Goal: Find specific page/section: Find specific page/section

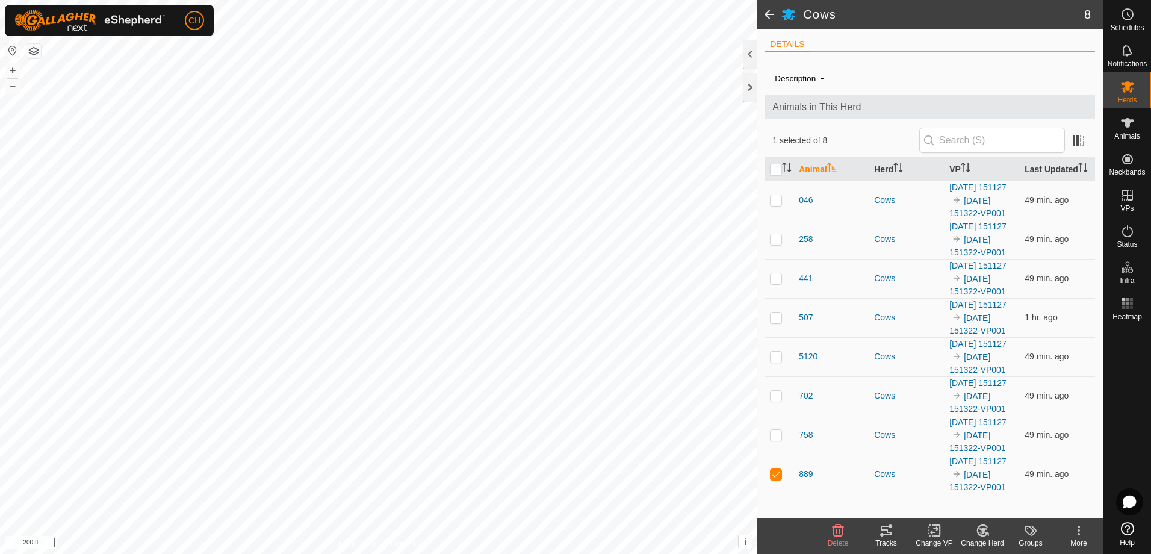
scroll to position [78, 0]
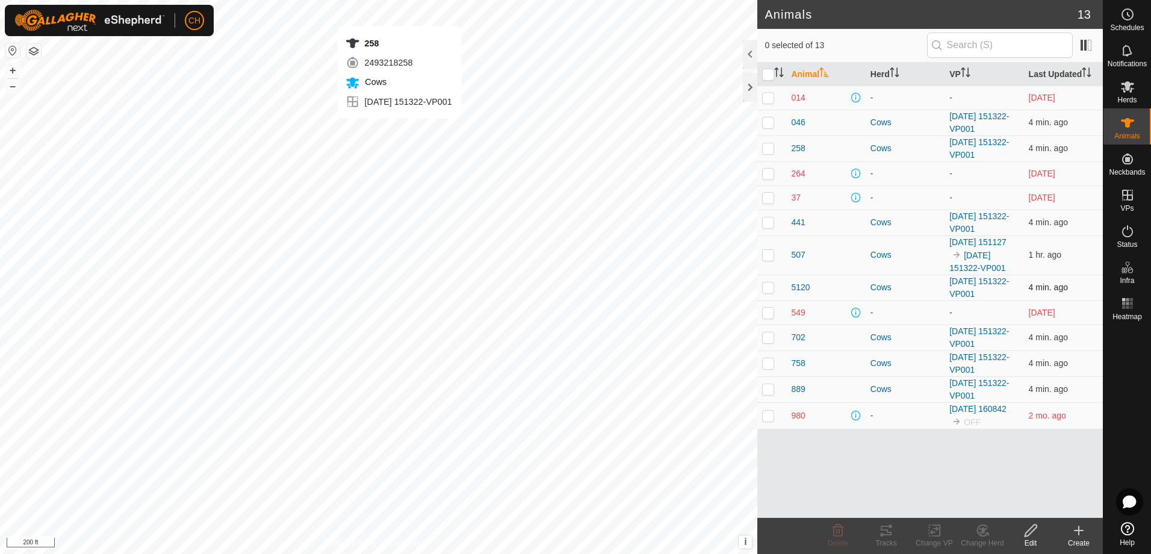
checkbox input "true"
click at [885, 539] on div "Tracks" at bounding box center [886, 543] width 48 height 11
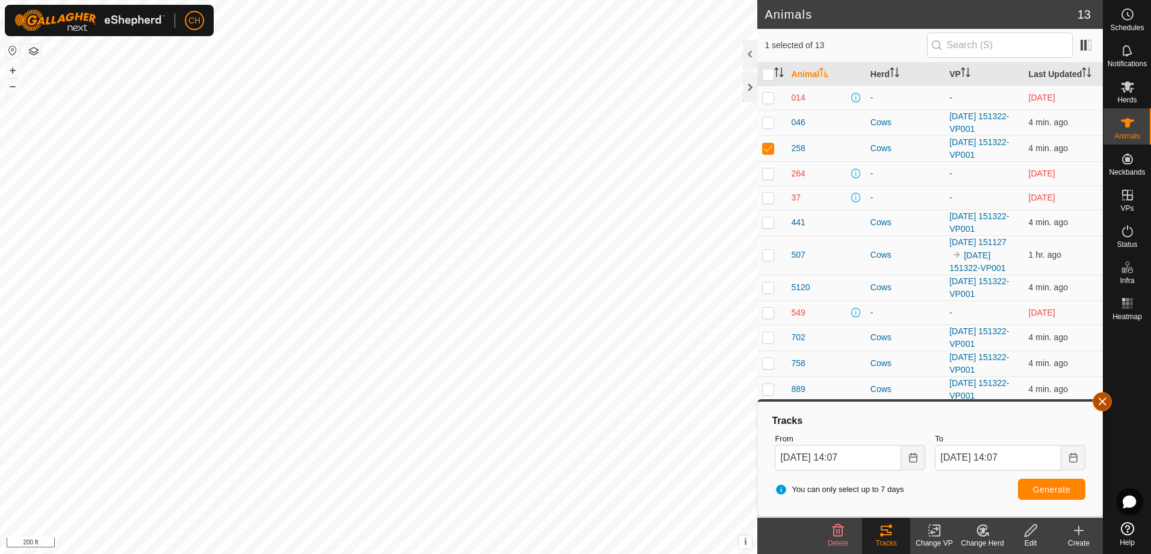
click at [1103, 408] on button "button" at bounding box center [1101, 401] width 19 height 19
